Goal: Information Seeking & Learning: Check status

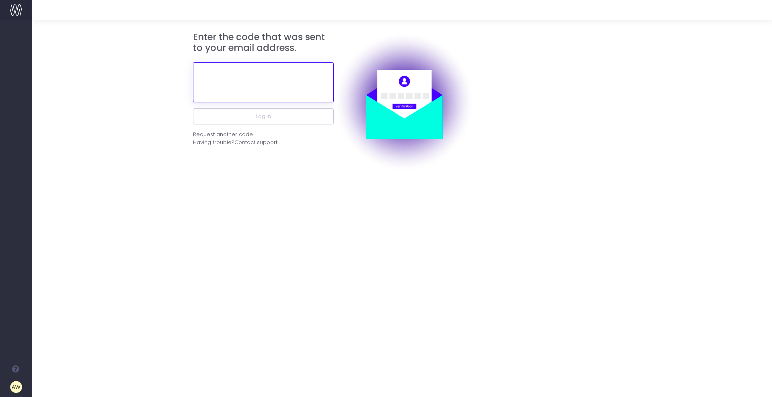
click at [278, 85] on input "text" at bounding box center [263, 82] width 141 height 40
paste input "763386"
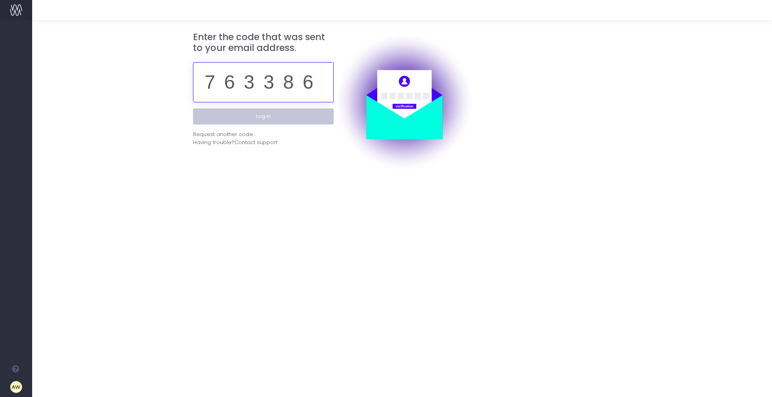
type input "763386"
click at [249, 115] on button "Log in" at bounding box center [263, 116] width 141 height 16
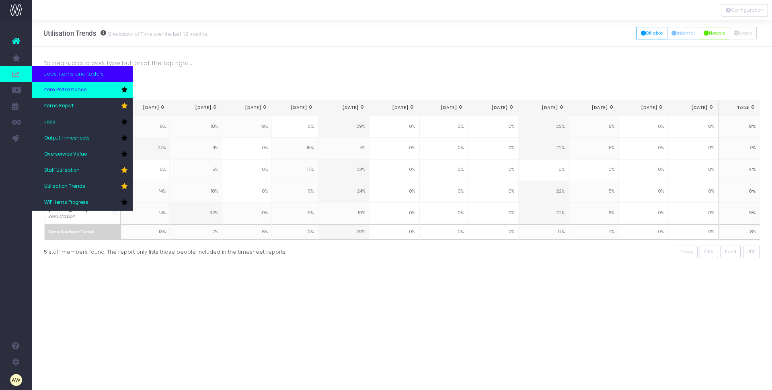
click at [68, 87] on span "Item Performance" at bounding box center [65, 89] width 42 height 7
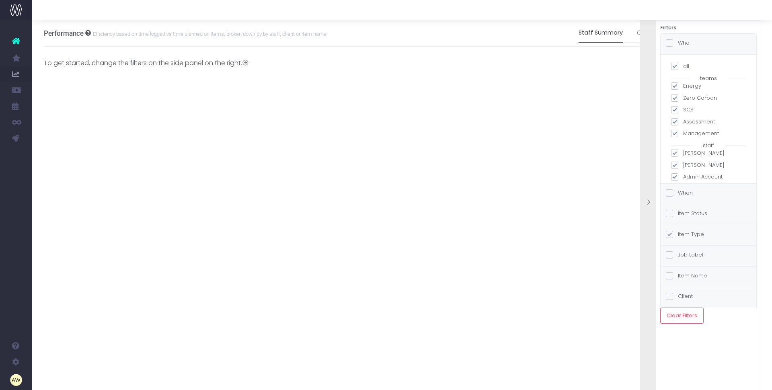
click at [677, 66] on span at bounding box center [674, 66] width 7 height 7
click at [683, 66] on input "all" at bounding box center [685, 64] width 5 height 5
checkbox input "false"
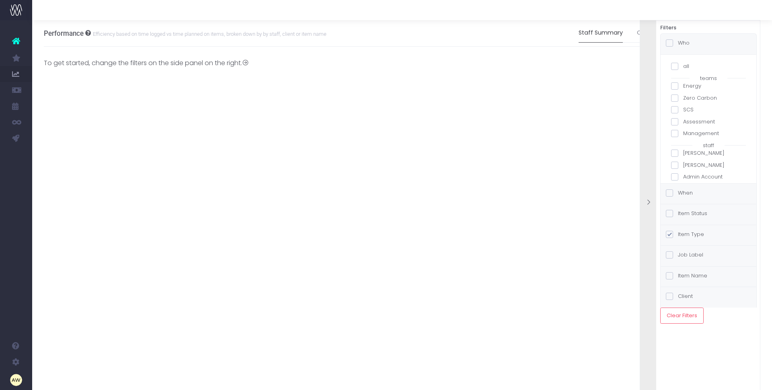
checkbox input "false"
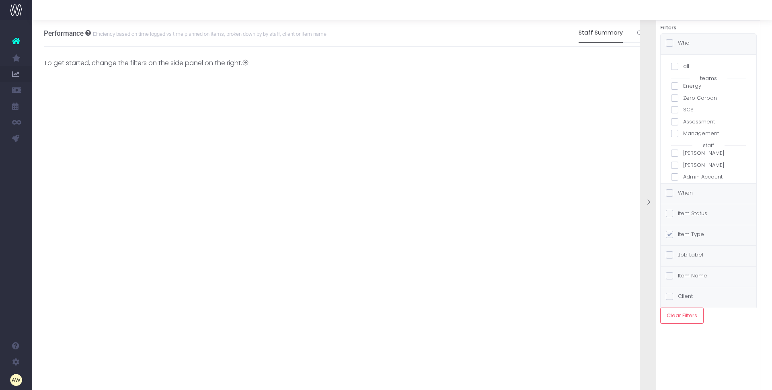
checkbox input "false"
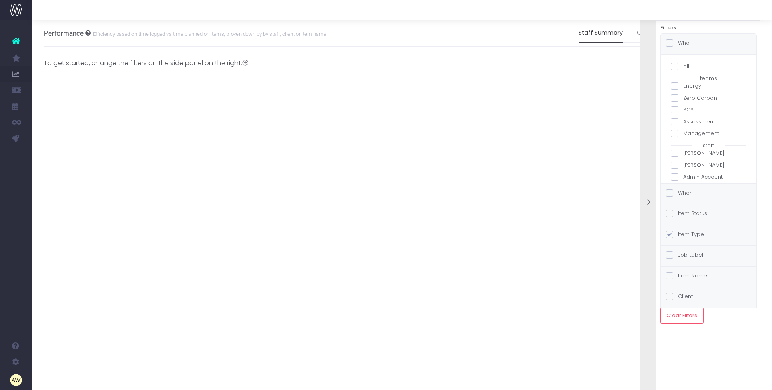
checkbox input "false"
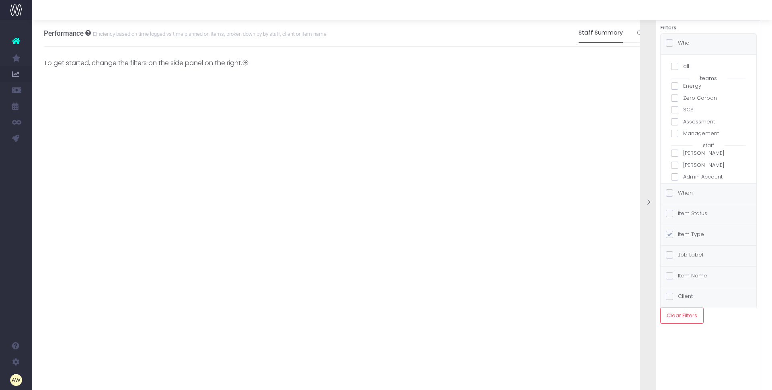
checkbox input "false"
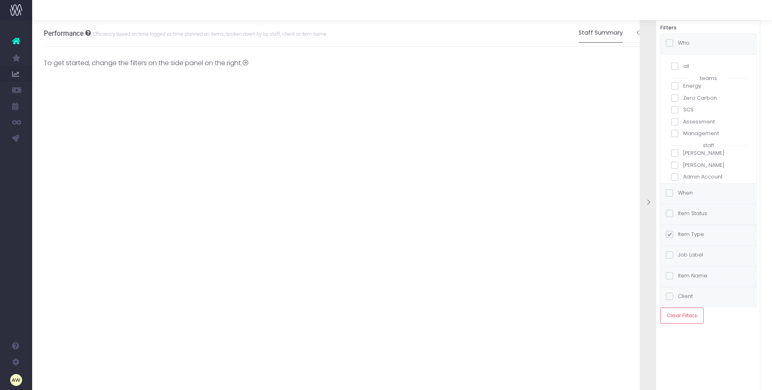
checkbox input "false"
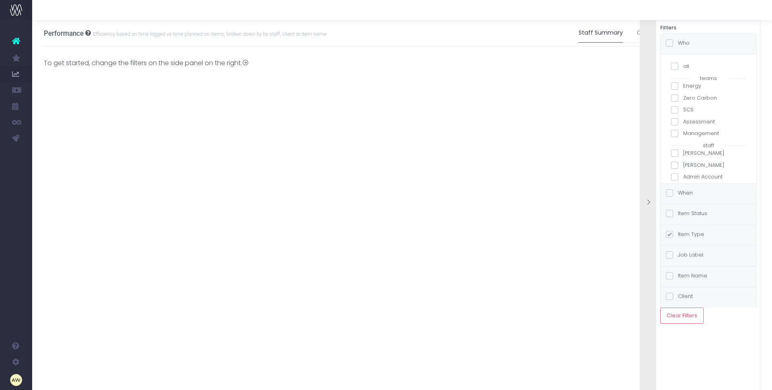
checkbox input "false"
click at [692, 113] on label "[PERSON_NAME]" at bounding box center [708, 110] width 75 height 8
click at [688, 111] on input "[PERSON_NAME]" at bounding box center [685, 108] width 5 height 5
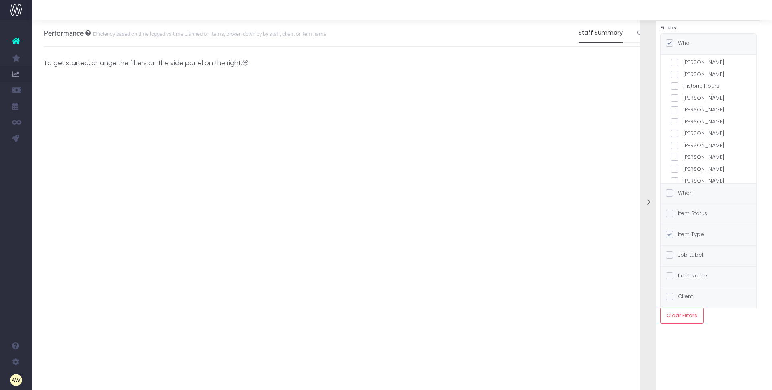
checkbox input "true"
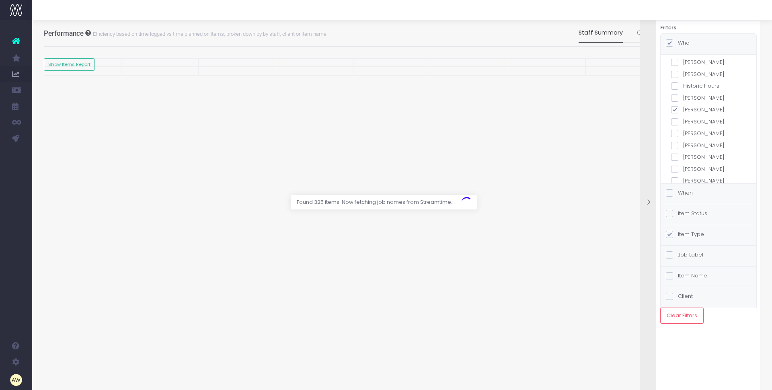
click at [689, 189] on label "When" at bounding box center [678, 193] width 27 height 8
click at [683, 189] on input "When" at bounding box center [680, 191] width 5 height 5
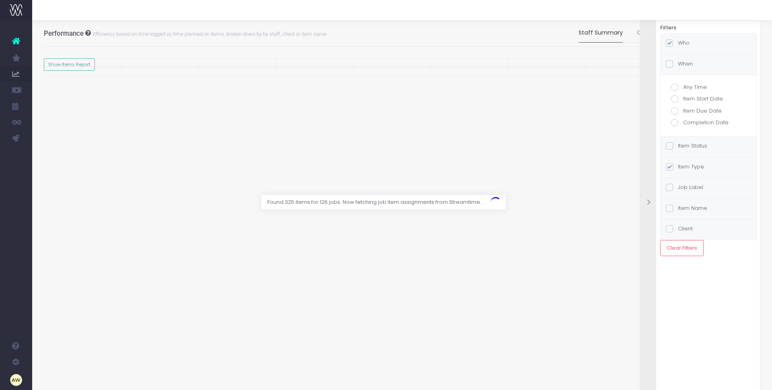
click at [700, 121] on label "Completion Date" at bounding box center [708, 123] width 75 height 8
click at [688, 121] on input "Completion Date" at bounding box center [685, 121] width 5 height 5
radio input "true"
checkbox input "true"
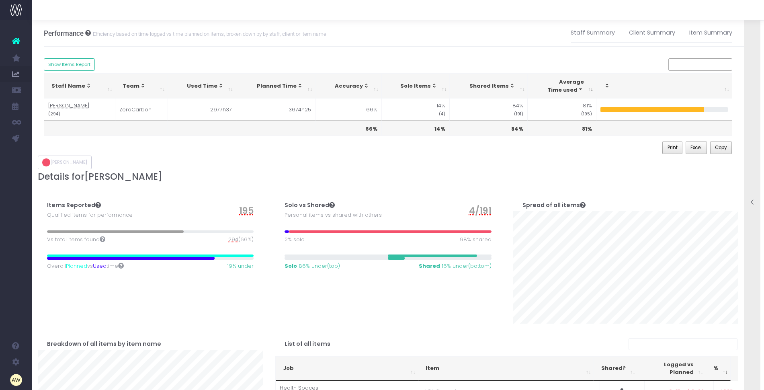
click at [748, 143] on div at bounding box center [752, 202] width 16 height 389
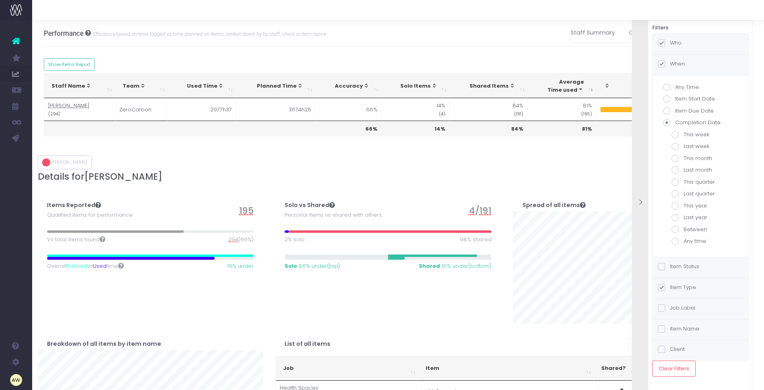
click at [693, 206] on label "This year" at bounding box center [700, 206] width 58 height 8
click at [689, 206] on input "This year" at bounding box center [686, 204] width 5 height 5
radio input "true"
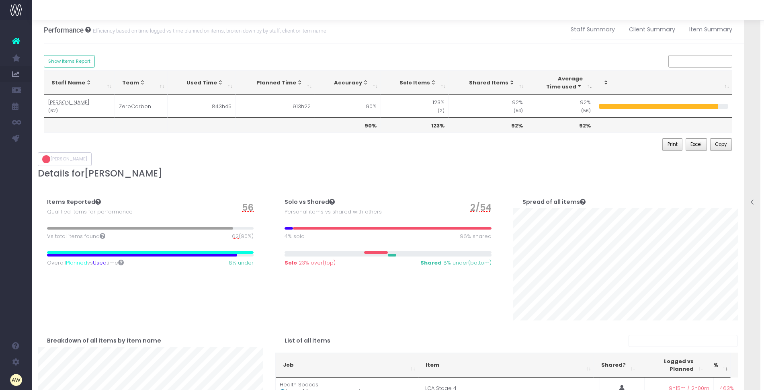
scroll to position [0, 0]
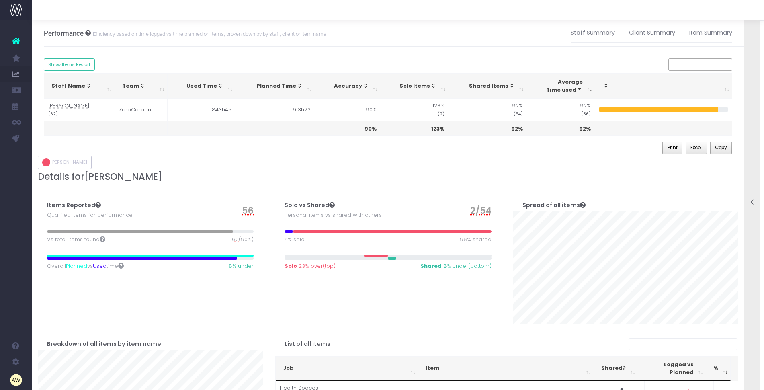
click at [270, 182] on div "Details for [PERSON_NAME]" at bounding box center [388, 178] width 713 height 14
click at [747, 161] on div at bounding box center [752, 202] width 16 height 389
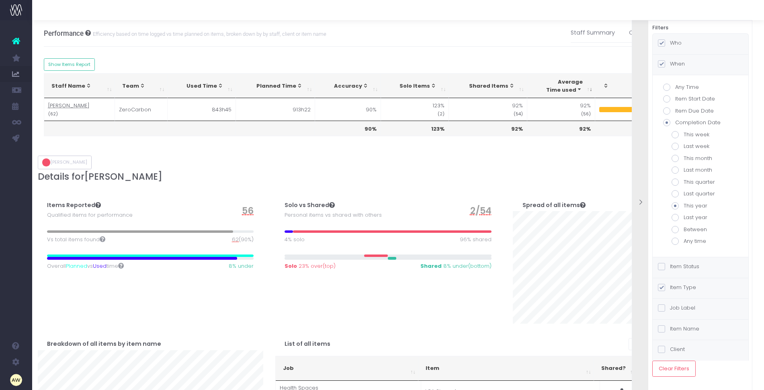
click at [640, 182] on div at bounding box center [640, 202] width 16 height 389
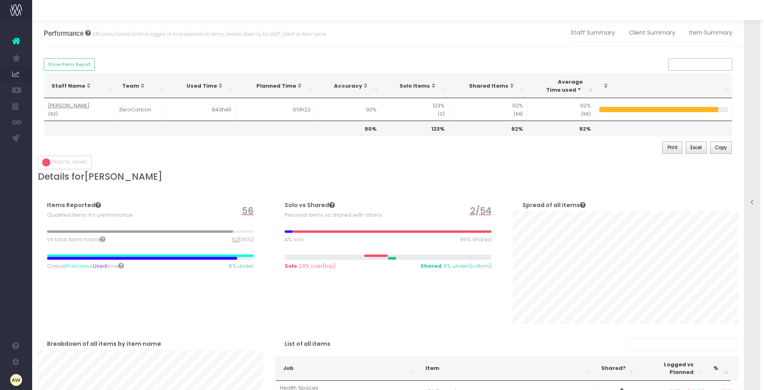
click at [754, 199] on icon at bounding box center [752, 202] width 7 height 7
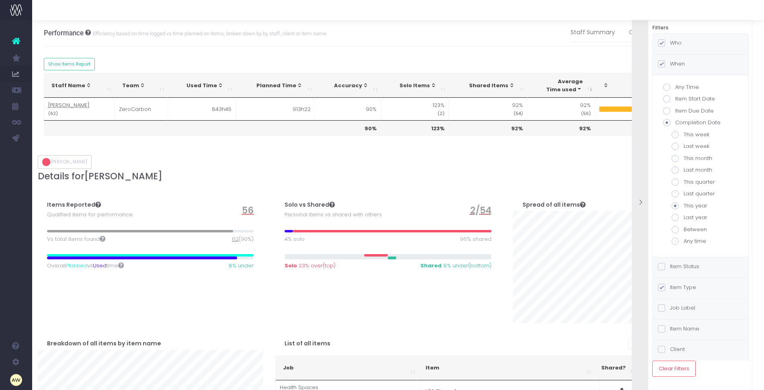
scroll to position [1, 0]
click at [688, 269] on label "Item Status" at bounding box center [678, 266] width 41 height 8
click at [675, 268] on input "Item Status" at bounding box center [672, 264] width 5 height 5
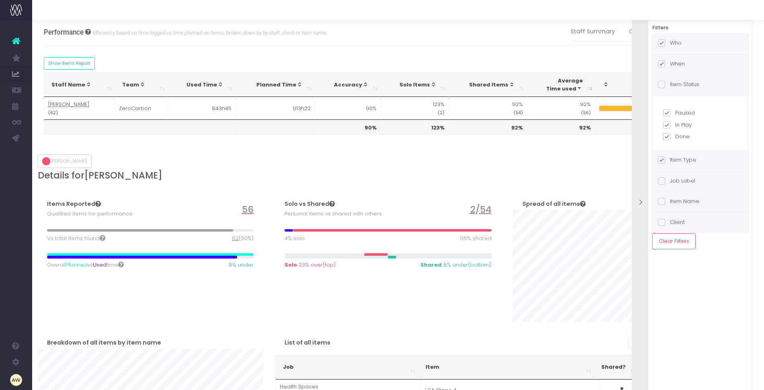
click at [236, 147] on div "Print Excel Copy" at bounding box center [388, 147] width 689 height 14
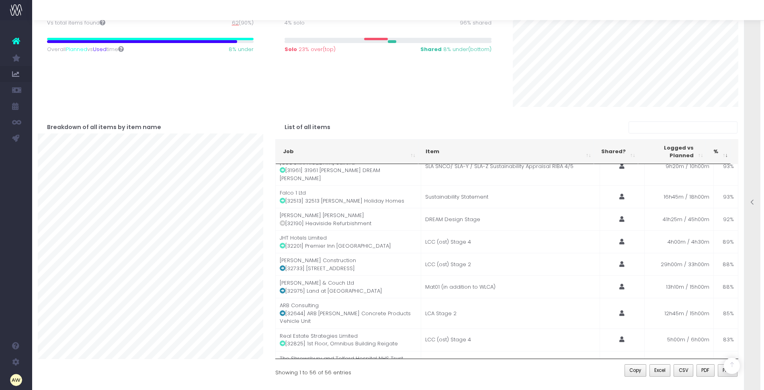
scroll to position [854, 0]
click at [282, 394] on icon at bounding box center [283, 397] width 6 height 6
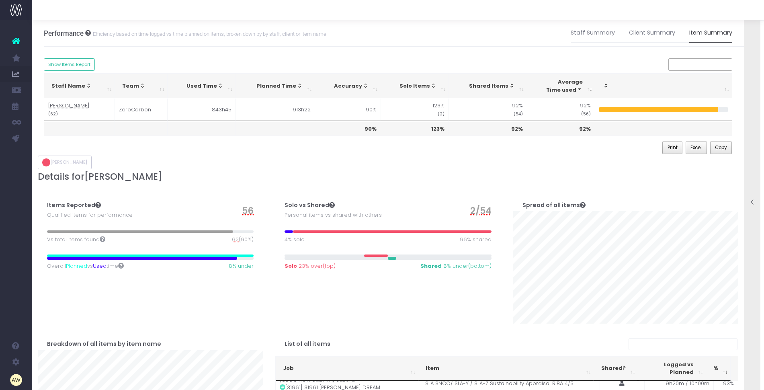
click at [706, 35] on link "Item Summary" at bounding box center [710, 33] width 43 height 18
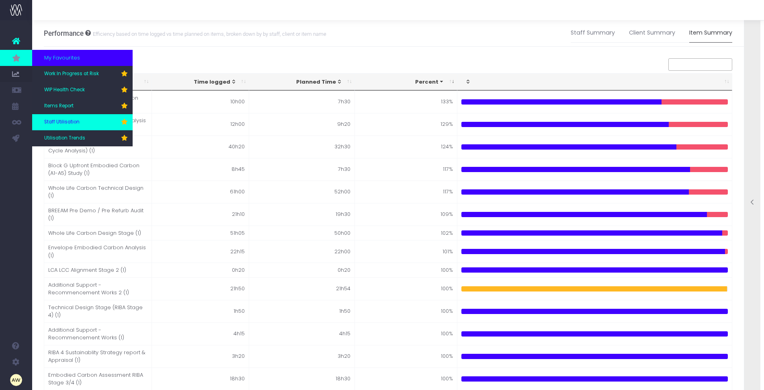
click at [88, 121] on link "Staff Utilisation" at bounding box center [82, 122] width 100 height 16
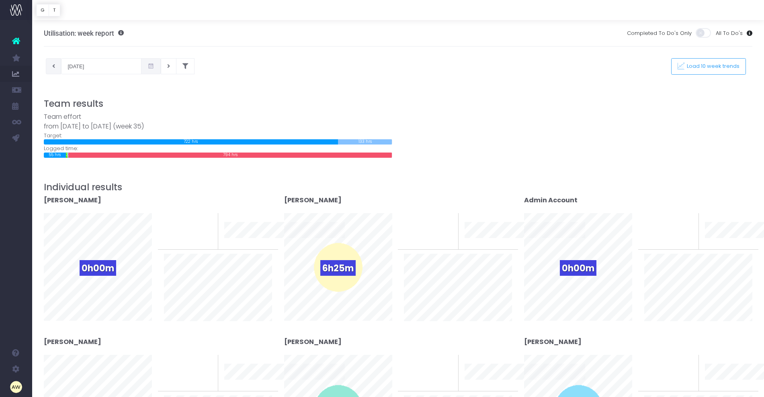
click at [56, 68] on button at bounding box center [54, 66] width 16 height 16
type input "19-08-2025"
